Goal: Connect with others: Connect with other users

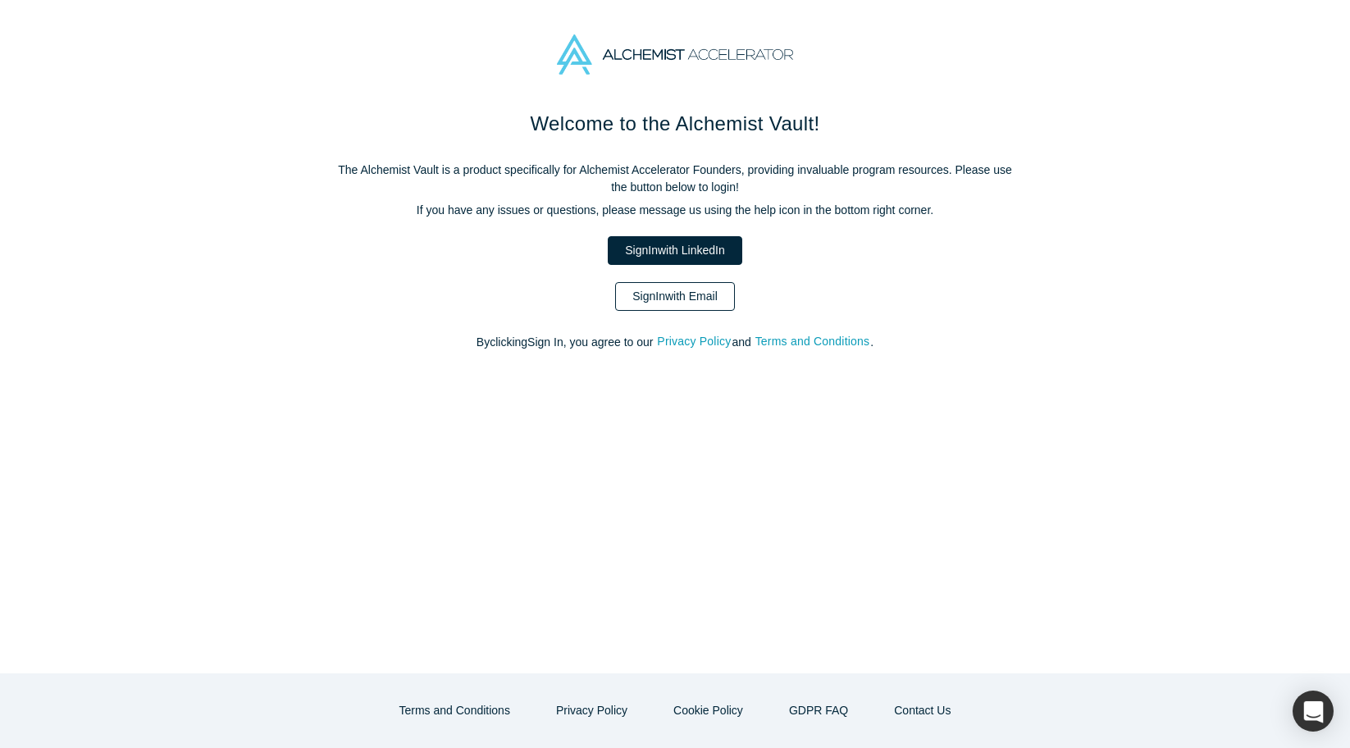
click at [705, 304] on link "Sign In with Email" at bounding box center [675, 296] width 120 height 29
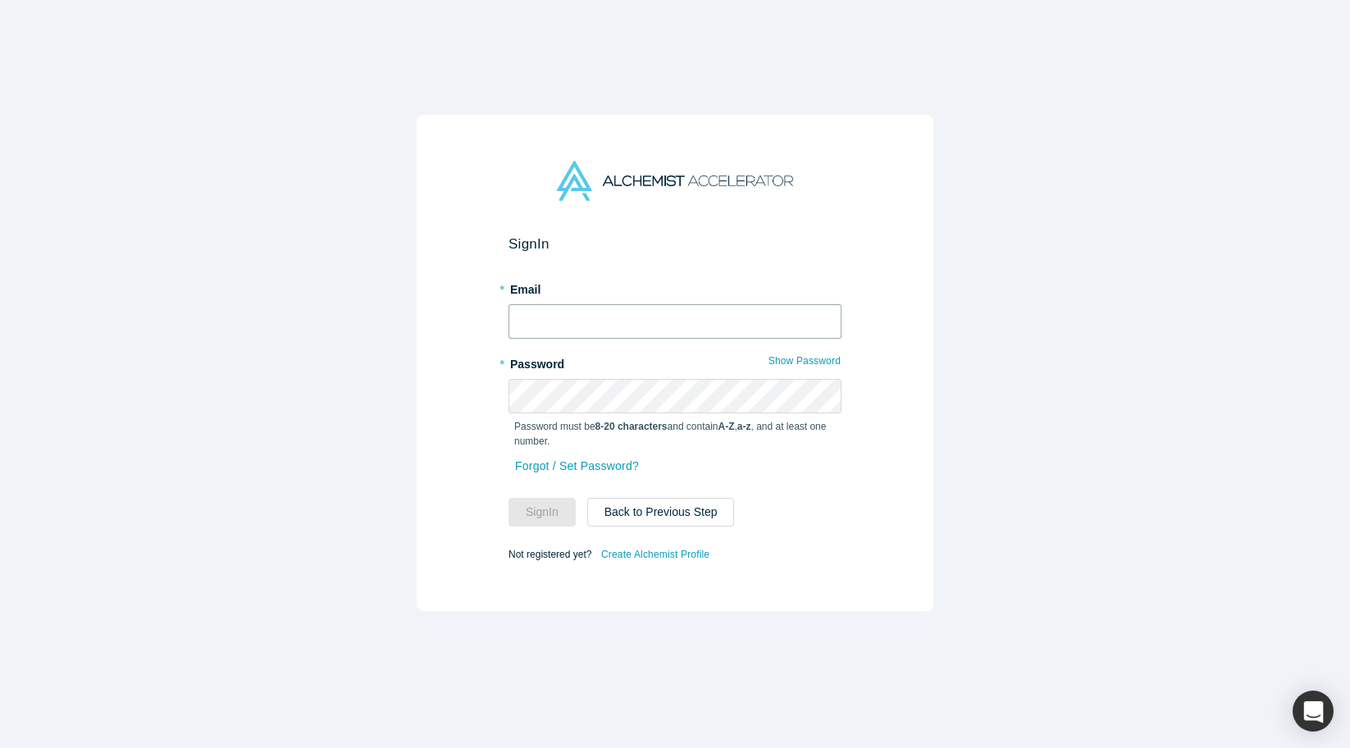
click at [701, 316] on input "text" at bounding box center [674, 321] width 333 height 34
type input "[PERSON_NAME][EMAIL_ADDRESS][DOMAIN_NAME]"
click at [561, 505] on button "Sign In" at bounding box center [541, 512] width 67 height 29
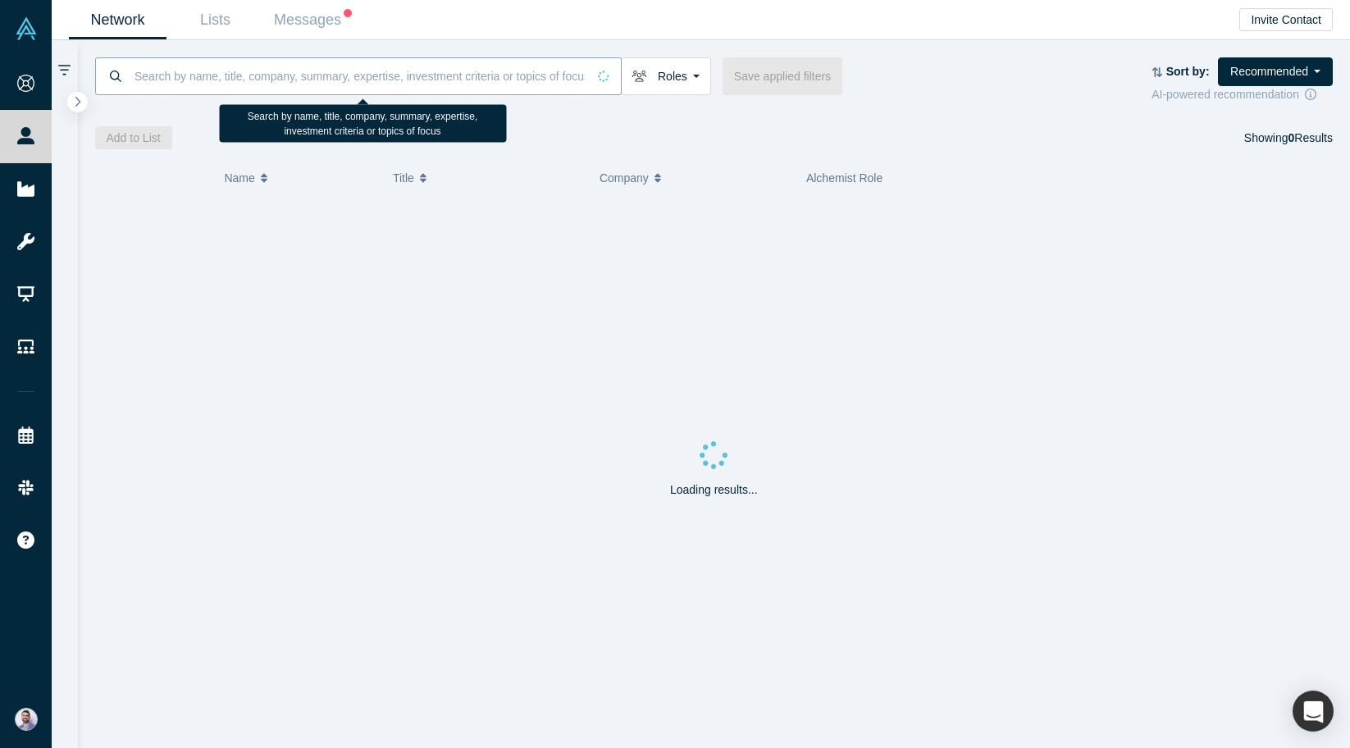
click at [280, 81] on input at bounding box center [360, 76] width 454 height 39
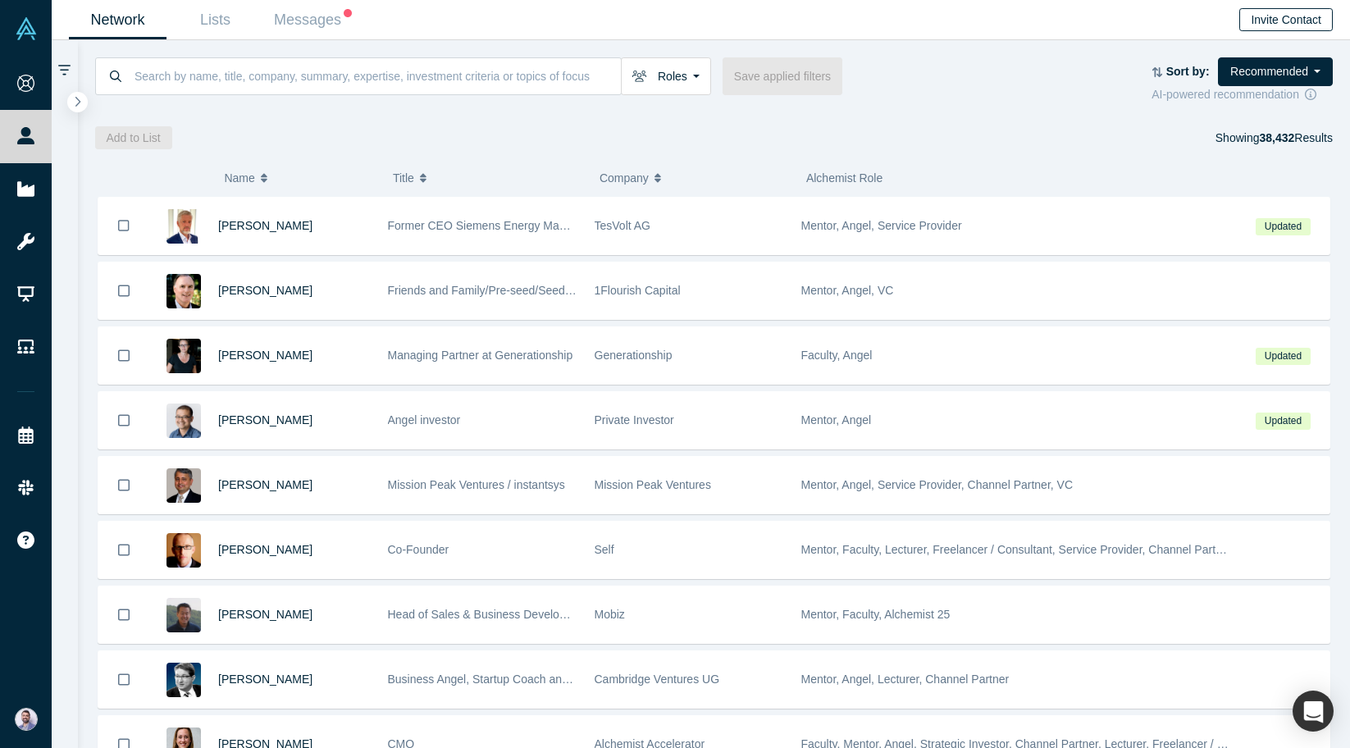
click at [1283, 8] on button "Invite Contact" at bounding box center [1285, 19] width 93 height 23
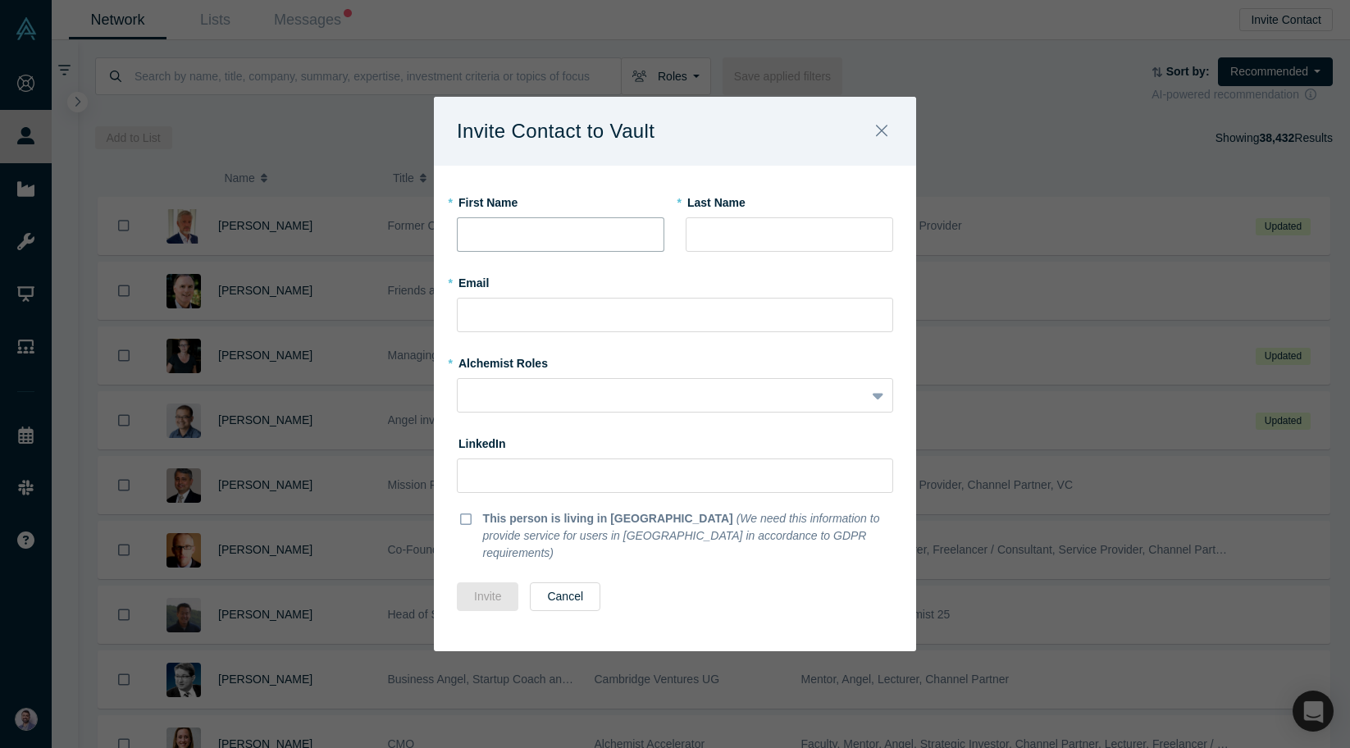
click at [606, 234] on input "text" at bounding box center [560, 234] width 207 height 34
type input "Bear"
type input "[PERSON_NAME]"
paste input "[EMAIL_ADDRESS][DOMAIN_NAME]"
type input "[EMAIL_ADDRESS][DOMAIN_NAME]"
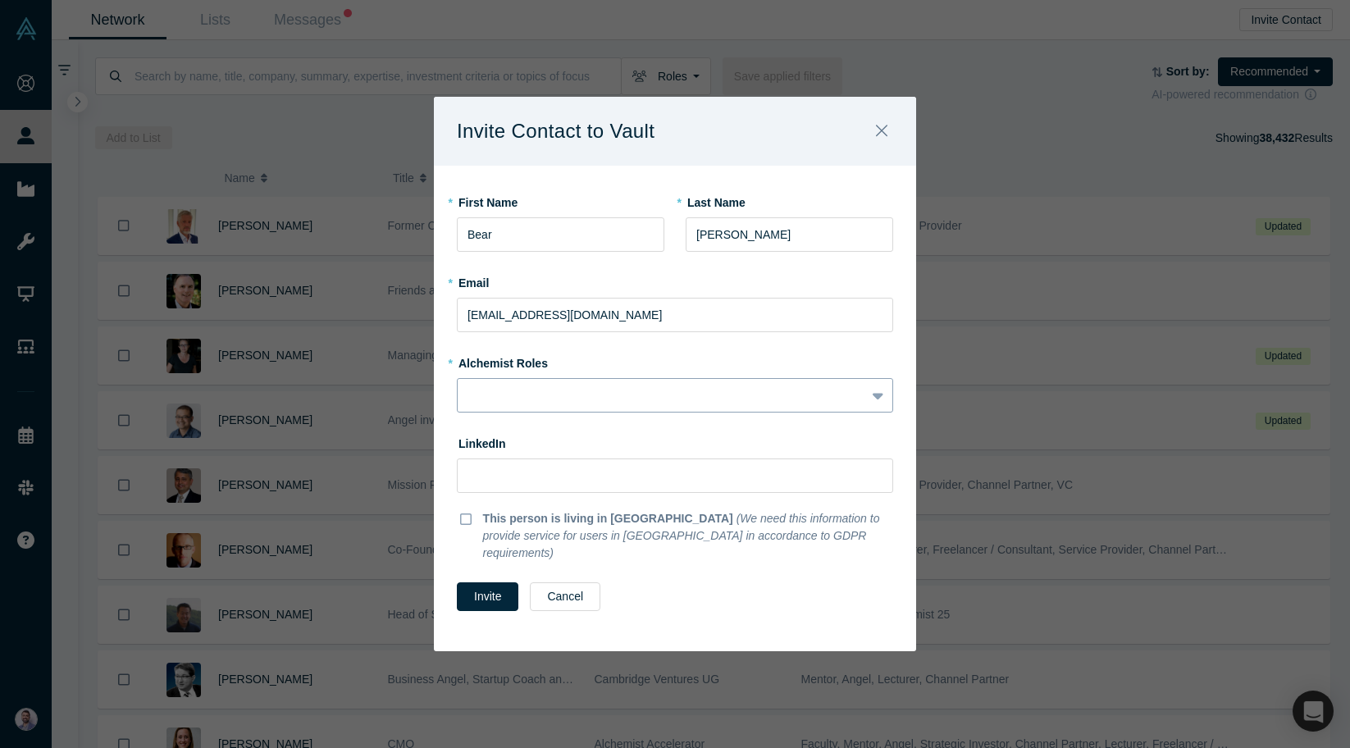
click at [563, 412] on div at bounding box center [675, 395] width 436 height 34
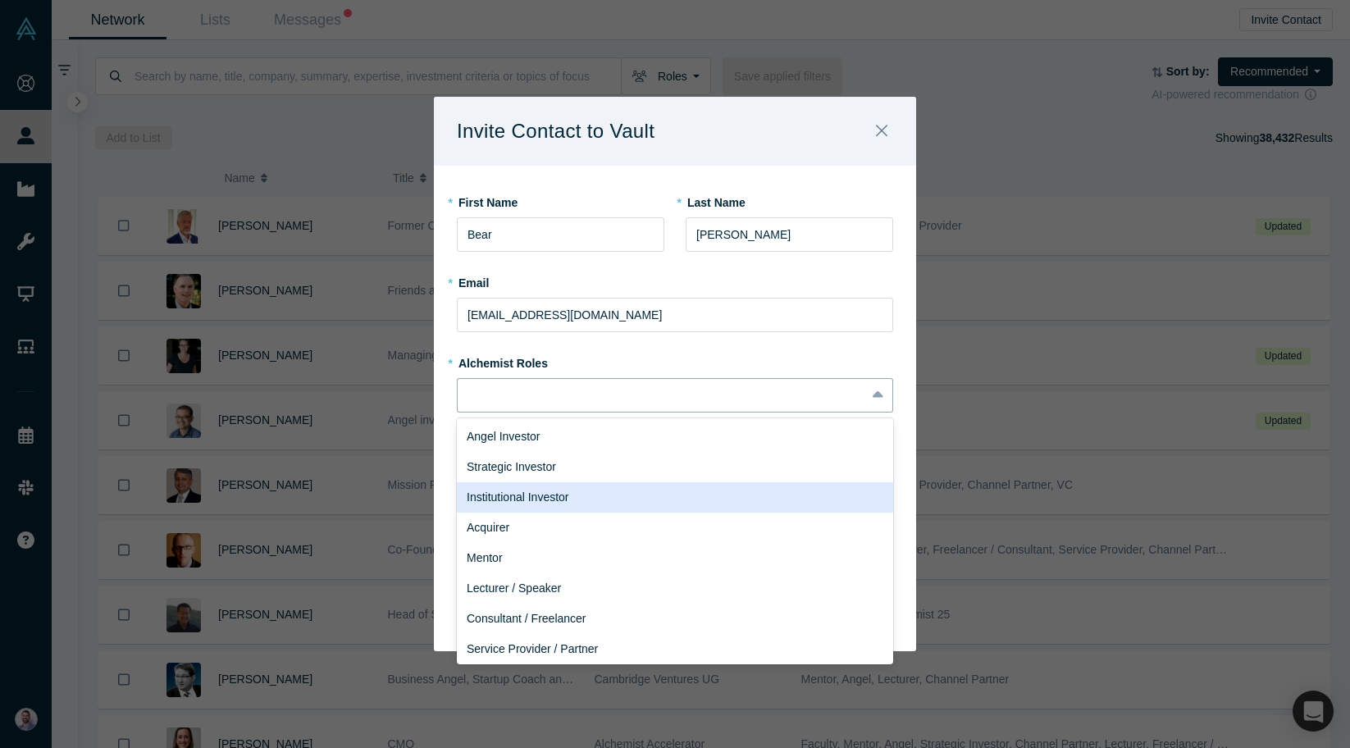
click at [573, 500] on div "Institutional Investor" at bounding box center [675, 497] width 436 height 30
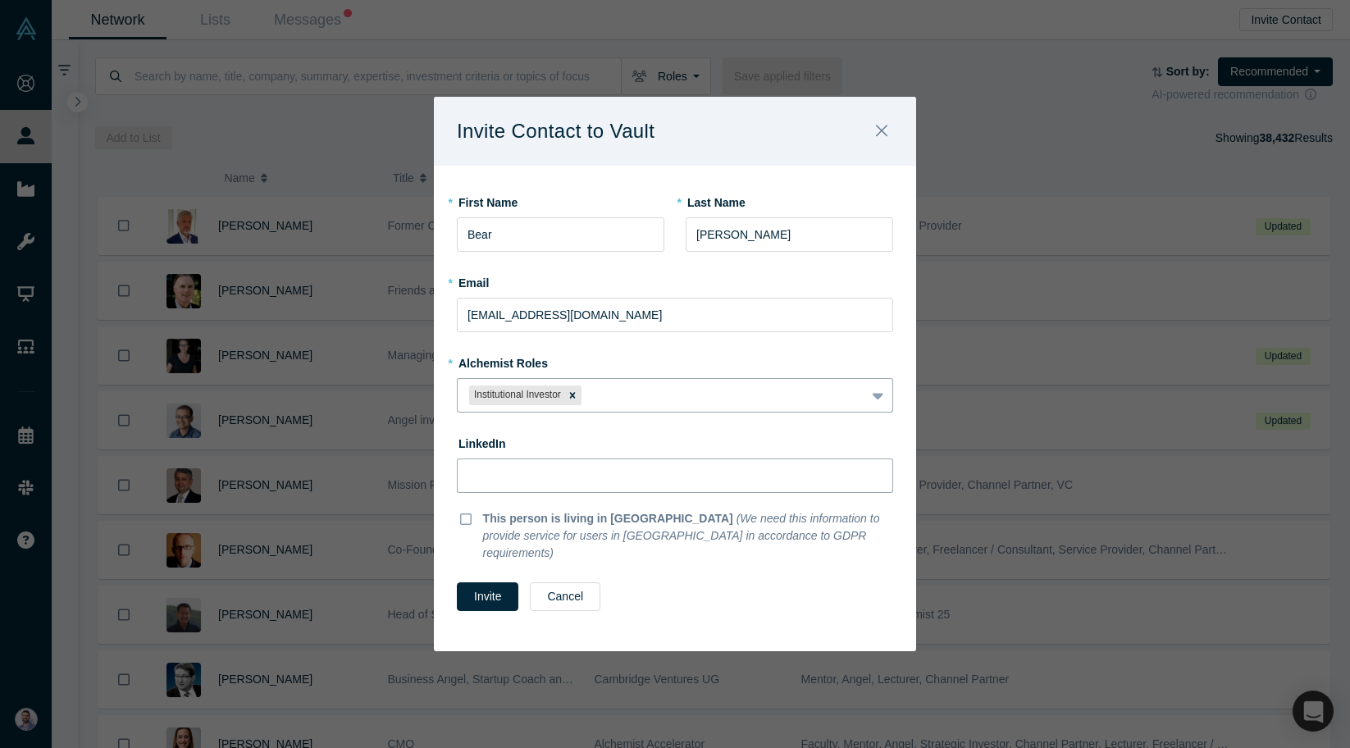
click at [571, 493] on input at bounding box center [675, 475] width 436 height 34
paste input "[URL][DOMAIN_NAME][PERSON_NAME]"
type input "[URL][DOMAIN_NAME][PERSON_NAME]"
click at [484, 594] on button "Invite" at bounding box center [488, 596] width 62 height 29
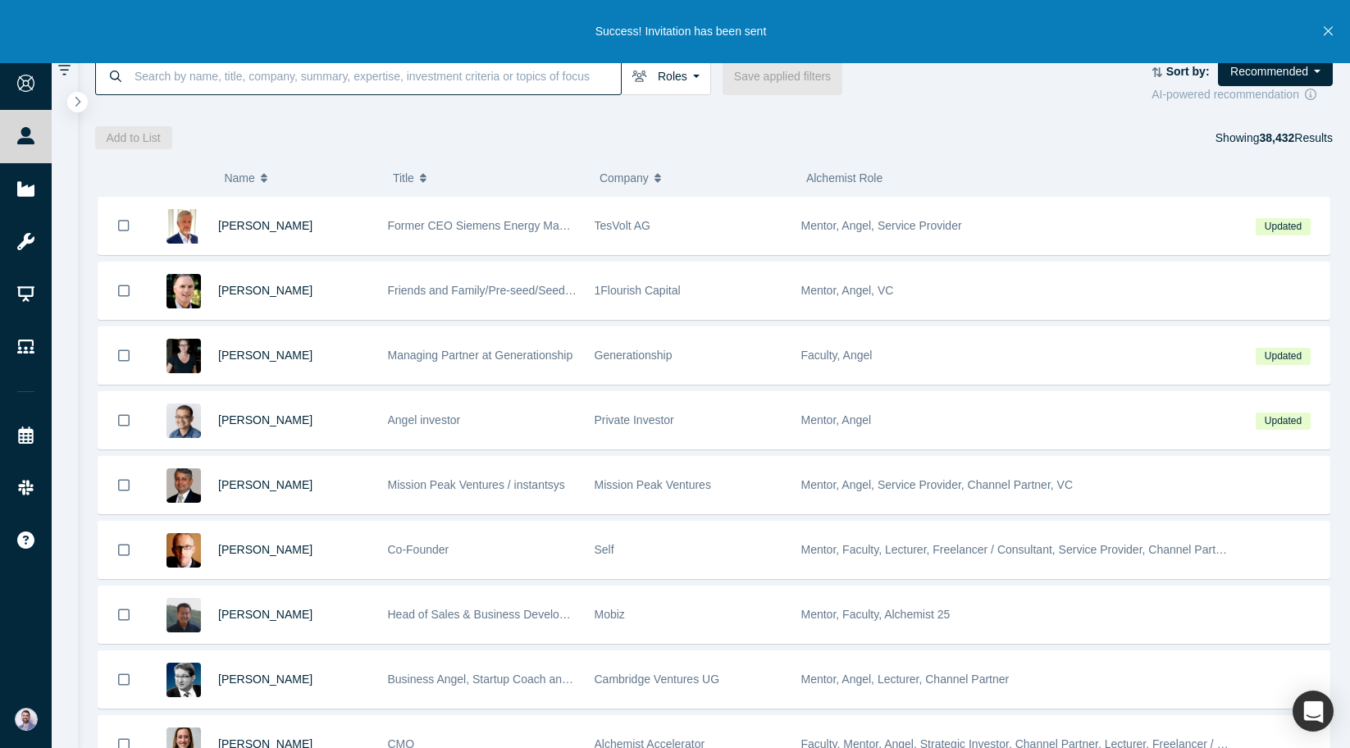
click at [587, 80] on input at bounding box center [377, 76] width 488 height 39
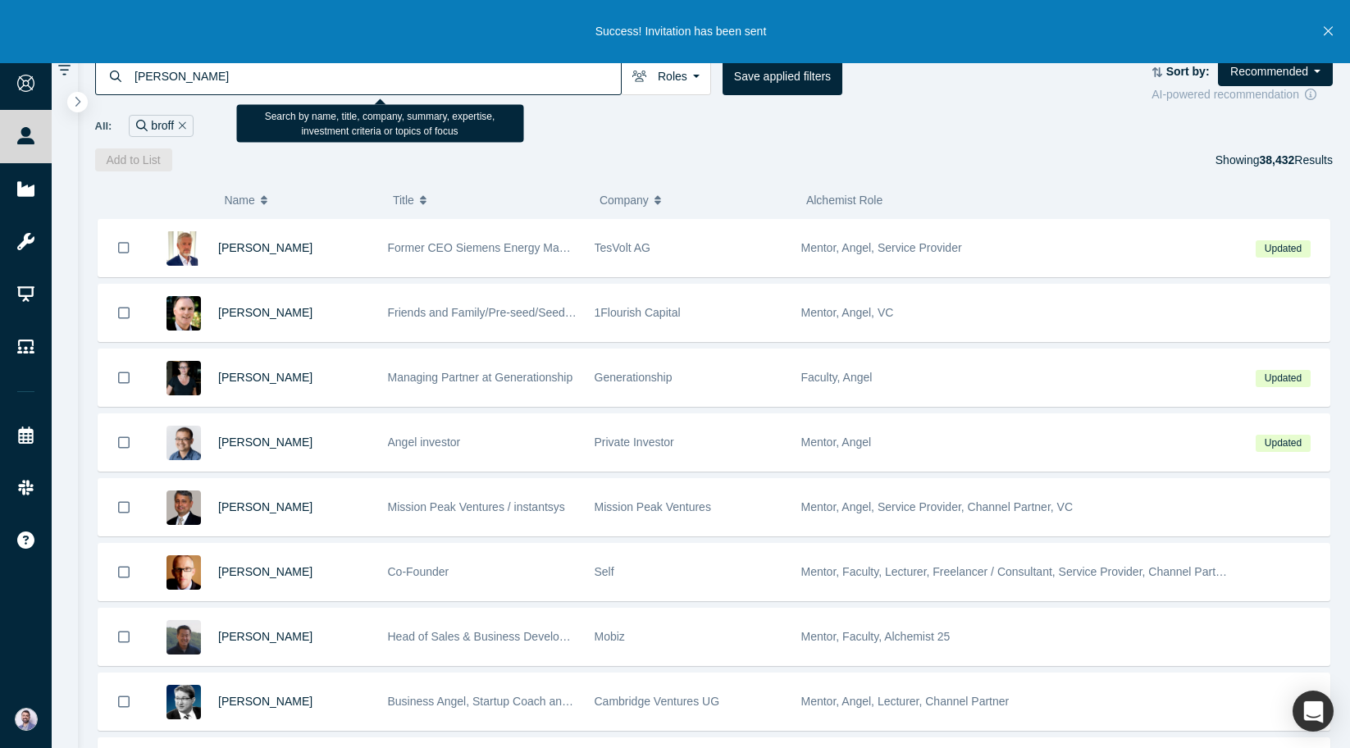
type input "[PERSON_NAME]"
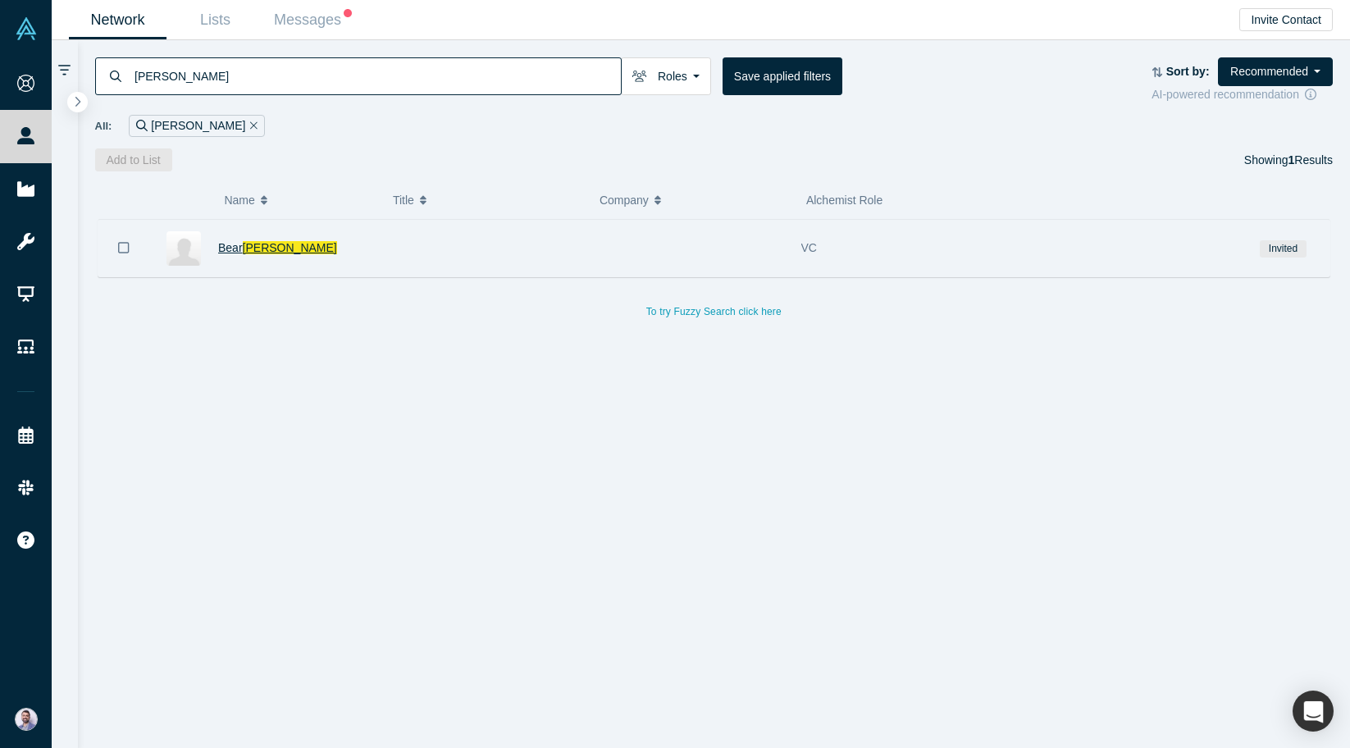
click at [264, 252] on span "[PERSON_NAME]" at bounding box center [290, 247] width 94 height 13
